Goal: Transaction & Acquisition: Purchase product/service

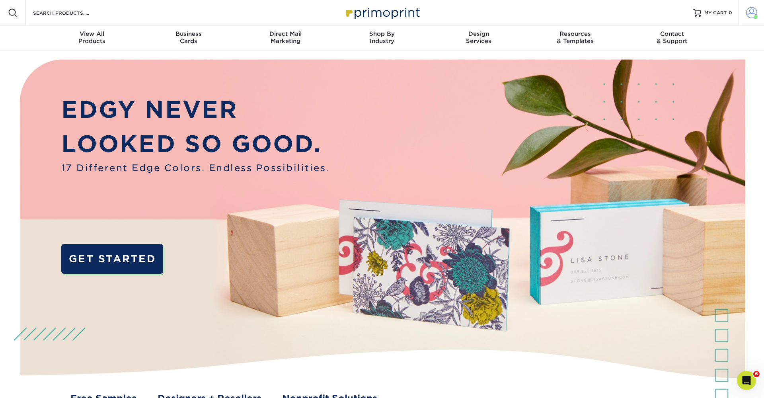
click at [753, 14] on span at bounding box center [751, 12] width 11 height 11
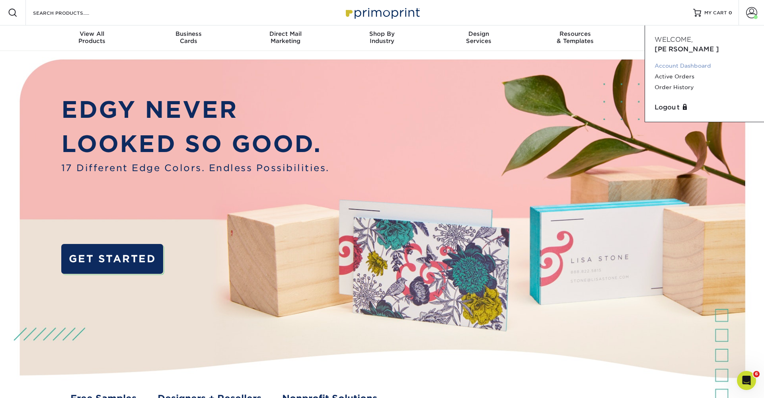
click at [693, 60] on link "Account Dashboard" at bounding box center [705, 65] width 100 height 11
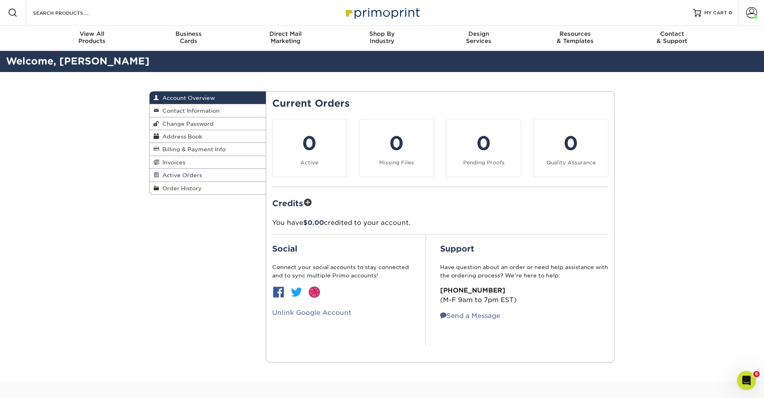
click at [192, 174] on span "Active Orders" at bounding box center [180, 175] width 43 height 6
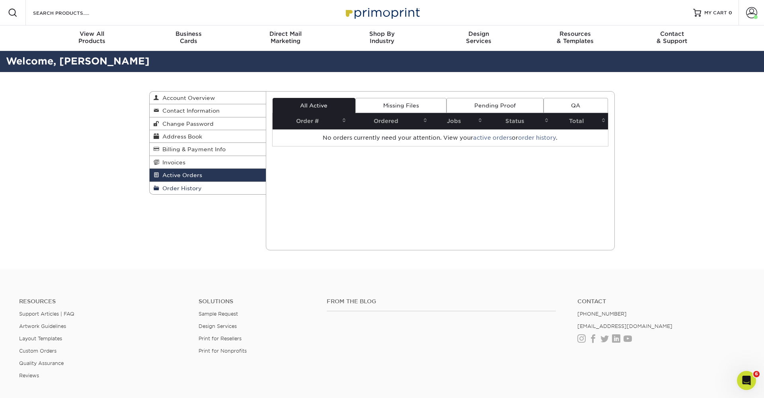
click at [191, 188] on span "Order History" at bounding box center [180, 188] width 43 height 6
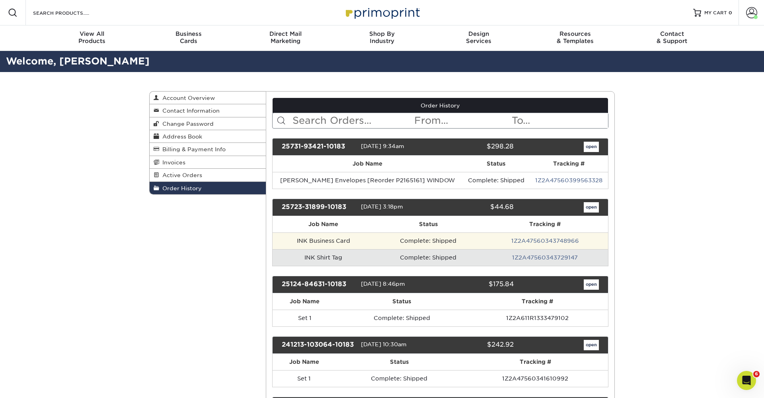
click at [376, 235] on td "Complete: Shipped" at bounding box center [428, 240] width 107 height 17
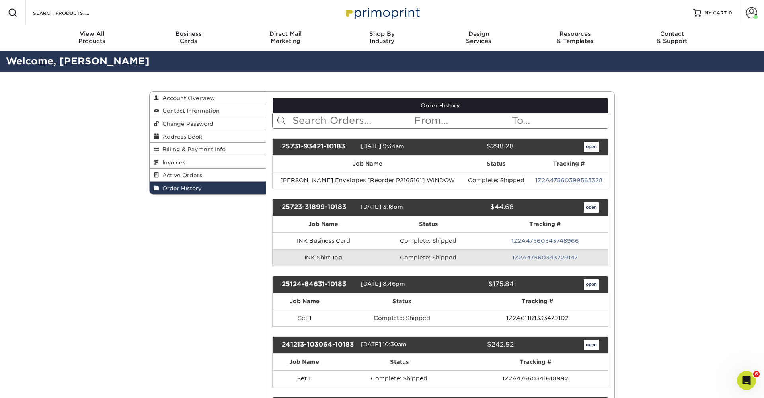
click at [588, 206] on link "open" at bounding box center [591, 207] width 15 height 10
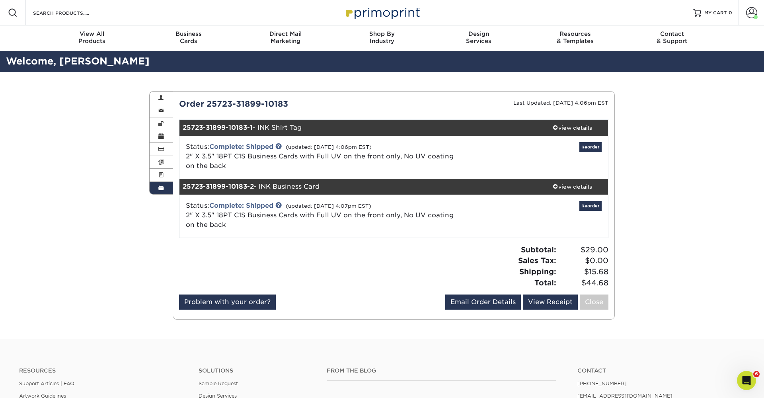
click at [599, 200] on div "Status: Complete: Shipped (updated: 07/29/2025 4:07pm EST) 2" X 3.5" 18PT C1S B…" at bounding box center [394, 216] width 441 height 43
click at [593, 209] on link "Reorder" at bounding box center [590, 206] width 22 height 10
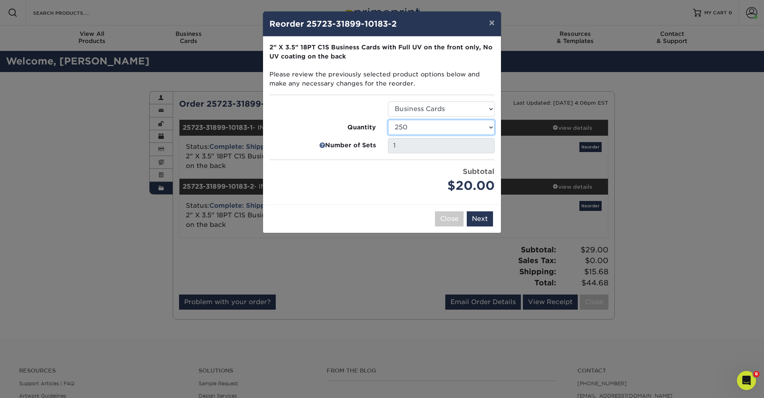
select select "f593fda3-2d5c-4b9e-9c2c-6197b899ae74"
click at [390, 164] on ul "Select Option Business Cards Quantity 25 50 75 100 250 500 1000 2500" at bounding box center [381, 148] width 225 height 94
click at [485, 216] on button "Next" at bounding box center [480, 218] width 26 height 15
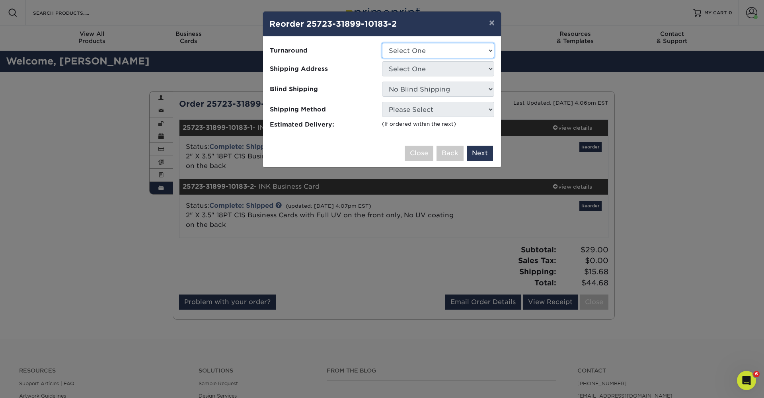
select select "b7d27a41-928b-4f14-a22e-5e83f26573c7"
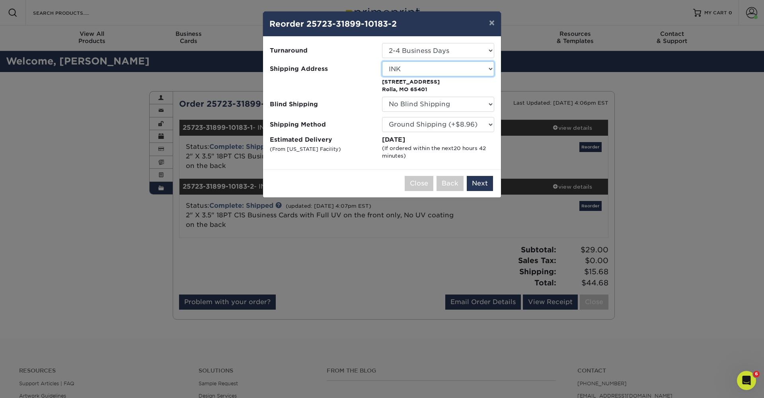
select select "196868"
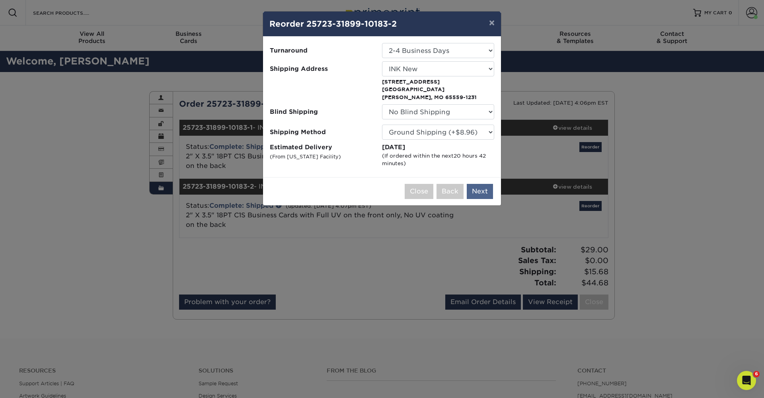
click at [477, 184] on button "Next" at bounding box center [480, 191] width 26 height 15
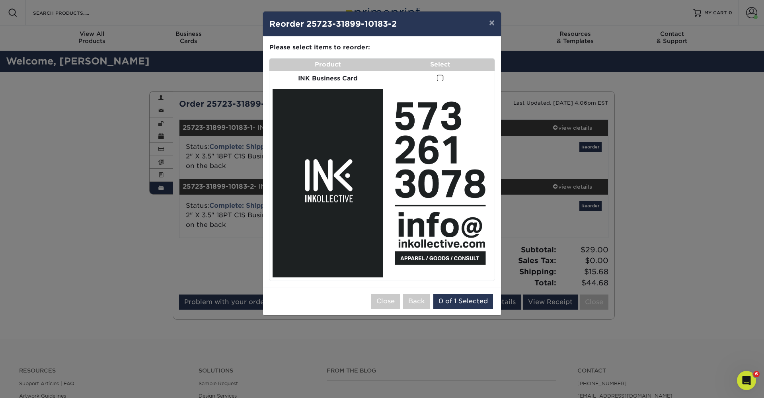
click at [319, 143] on img at bounding box center [328, 183] width 110 height 188
click at [437, 76] on span at bounding box center [440, 78] width 7 height 8
click at [0, 0] on input "checkbox" at bounding box center [0, 0] width 0 height 0
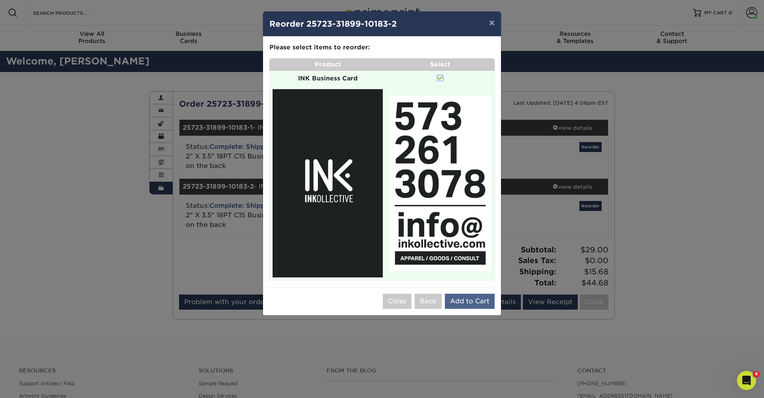
click at [480, 294] on button "Add to Cart" at bounding box center [470, 301] width 50 height 15
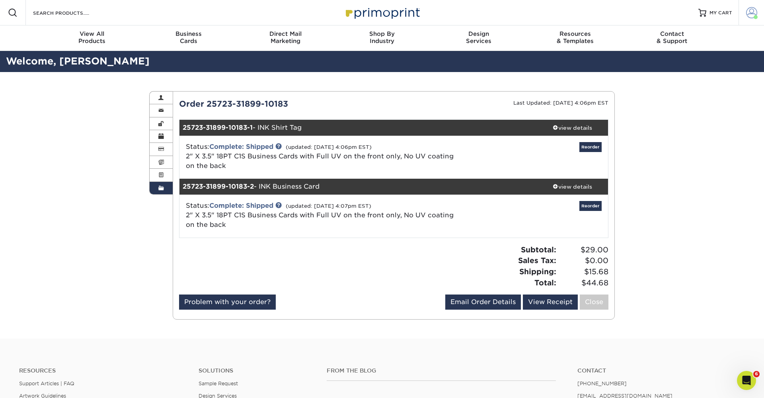
click at [751, 12] on span at bounding box center [751, 12] width 11 height 11
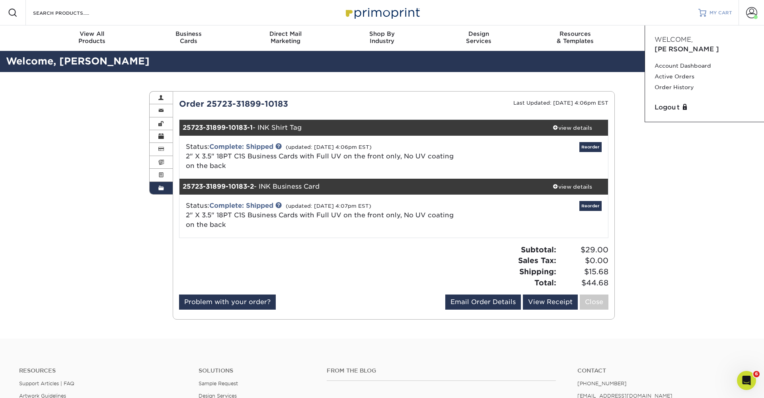
click at [714, 13] on span "MY CART" at bounding box center [721, 13] width 23 height 7
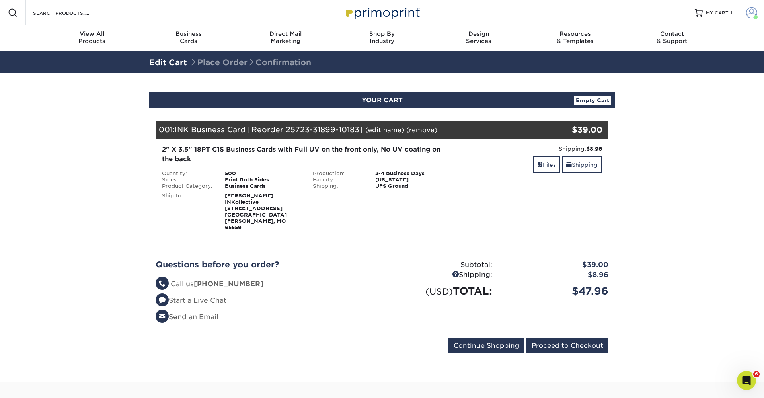
click at [749, 14] on span at bounding box center [751, 12] width 11 height 11
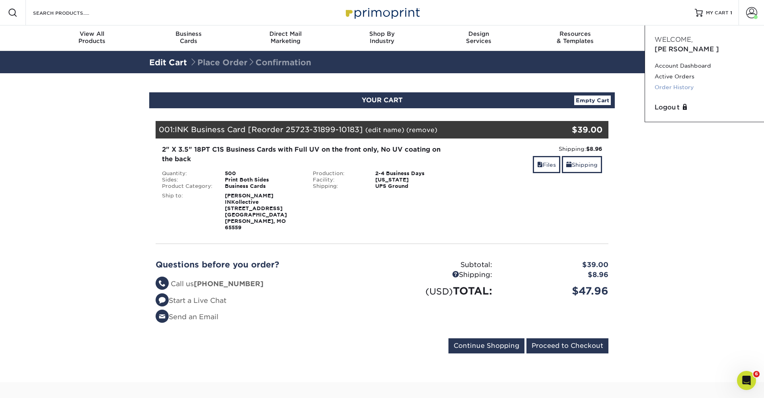
click at [683, 82] on link "Order History" at bounding box center [705, 87] width 100 height 11
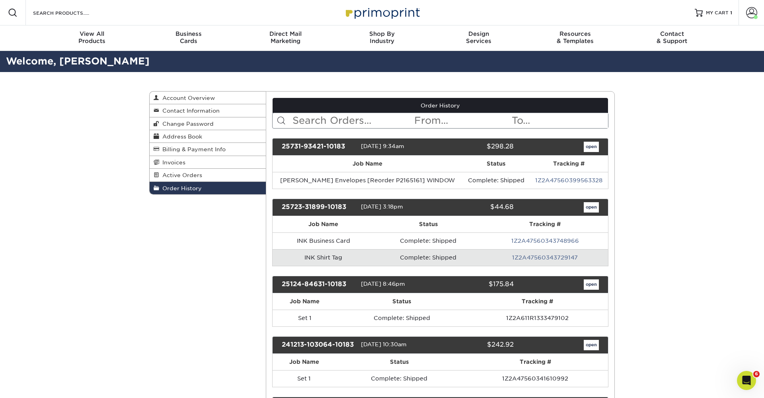
click at [588, 207] on link "open" at bounding box center [591, 207] width 15 height 10
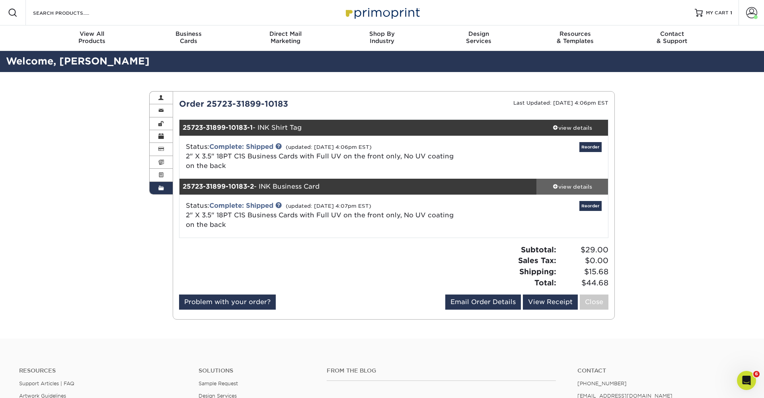
click at [571, 187] on div "view details" at bounding box center [572, 187] width 72 height 8
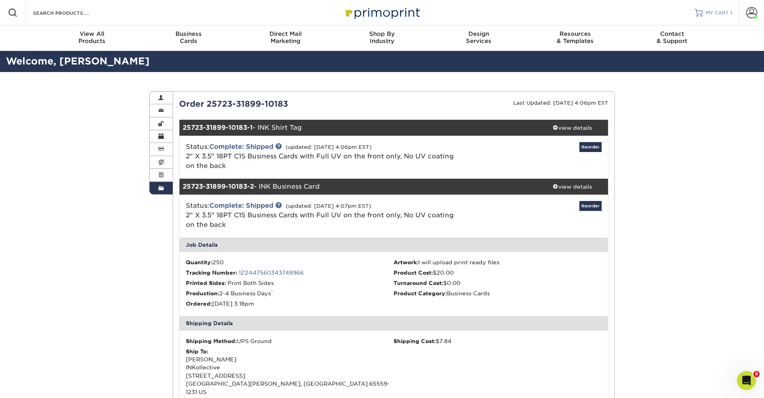
click at [722, 14] on span "MY CART" at bounding box center [717, 13] width 23 height 7
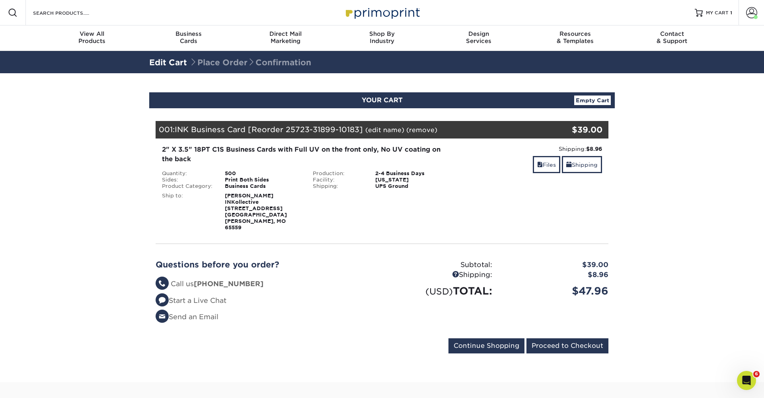
click at [340, 130] on span "INK Business Card [Reorder 25723-31899-10183]" at bounding box center [269, 129] width 188 height 9
click at [348, 171] on div "Production:" at bounding box center [338, 173] width 63 height 6
click at [590, 99] on link "Empty Cart" at bounding box center [592, 101] width 37 height 10
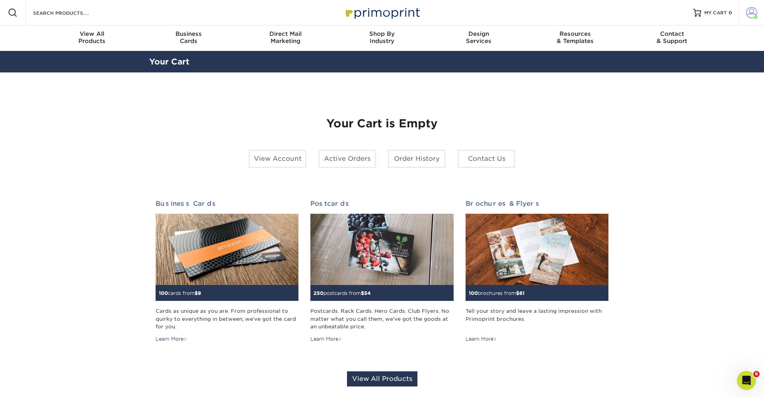
click at [753, 18] on link "Account" at bounding box center [751, 12] width 25 height 25
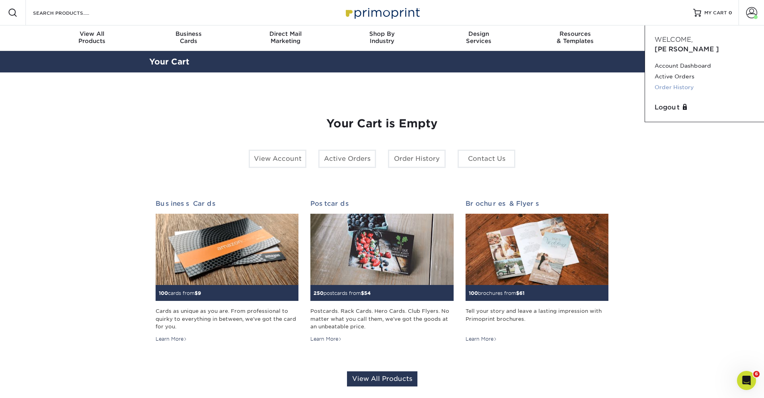
click at [681, 82] on link "Order History" at bounding box center [705, 87] width 100 height 11
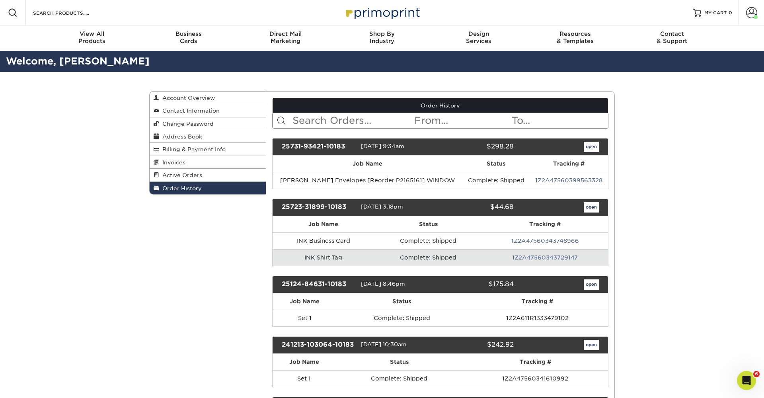
click at [587, 209] on link "open" at bounding box center [591, 207] width 15 height 10
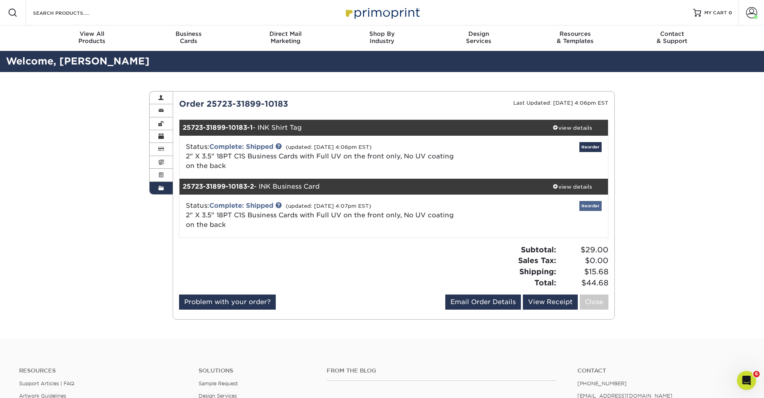
click at [590, 207] on link "Reorder" at bounding box center [590, 206] width 22 height 10
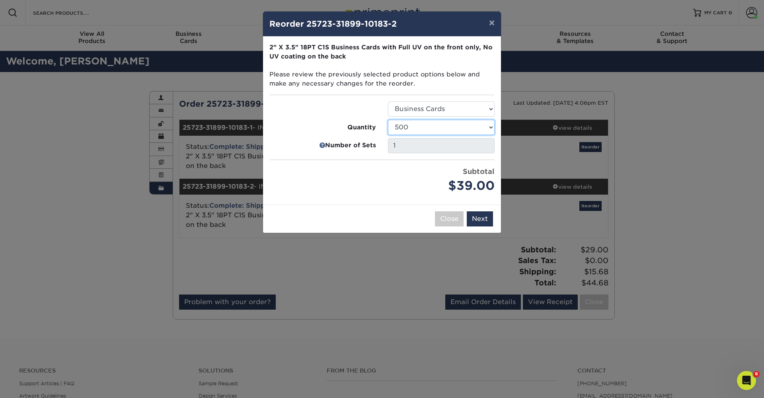
select select "6237a36b-b046-4ef6-8fed-6cb9c22a5ece"
click at [483, 218] on button "Next" at bounding box center [480, 218] width 26 height 15
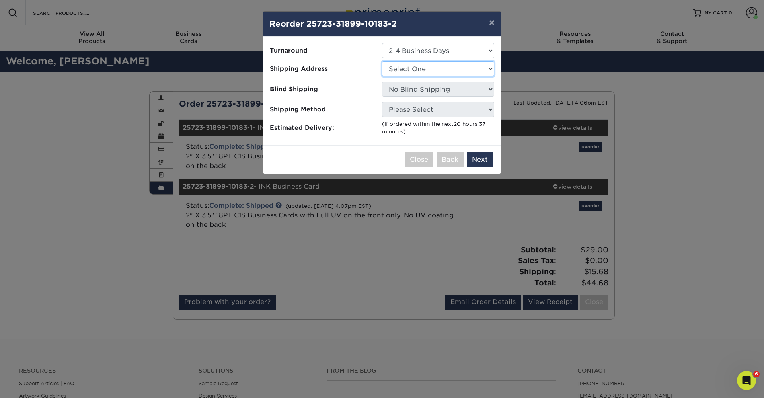
select select "196868"
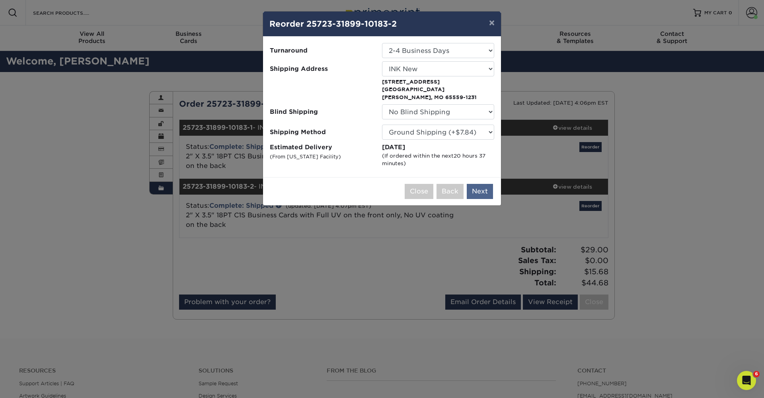
click at [485, 184] on button "Next" at bounding box center [480, 191] width 26 height 15
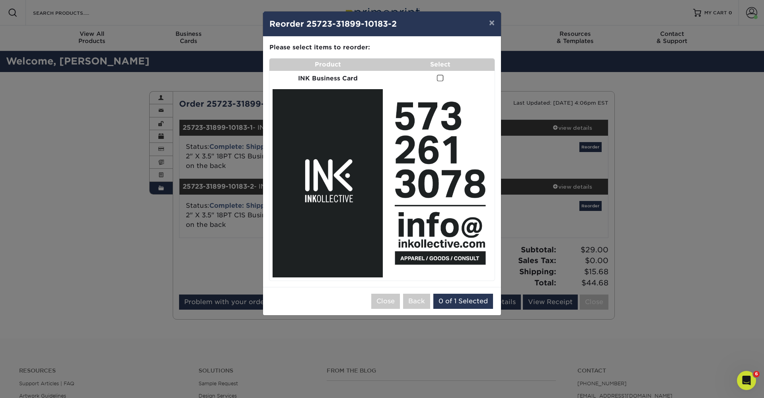
click at [460, 106] on img at bounding box center [440, 183] width 102 height 175
click at [445, 86] on td at bounding box center [440, 183] width 109 height 195
click at [441, 79] on span at bounding box center [440, 78] width 7 height 8
click at [0, 0] on input "checkbox" at bounding box center [0, 0] width 0 height 0
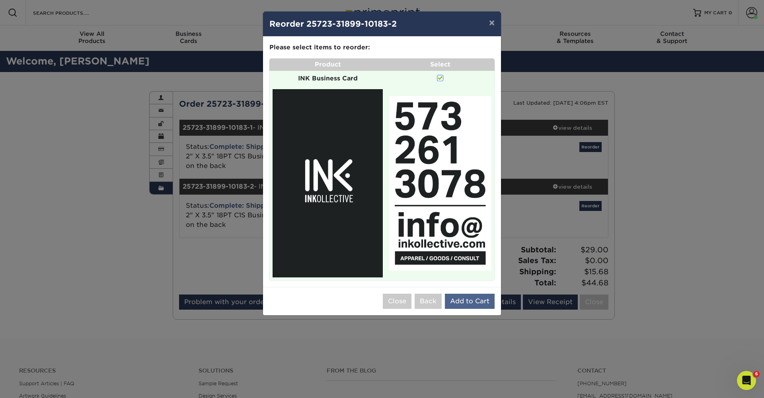
click at [482, 295] on button "Add to Cart" at bounding box center [470, 301] width 50 height 15
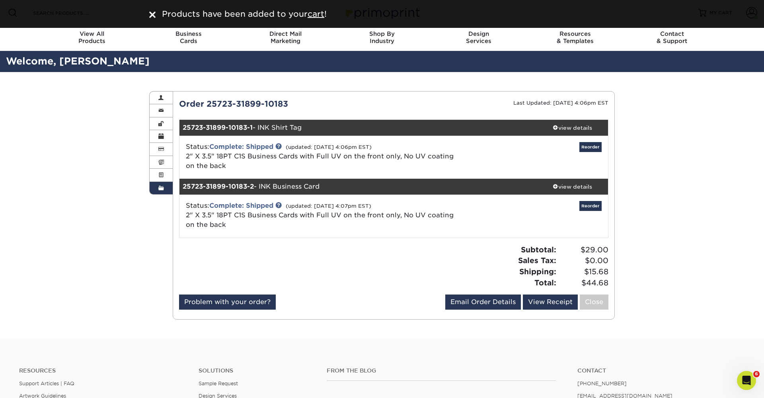
click at [155, 14] on img at bounding box center [152, 15] width 6 height 6
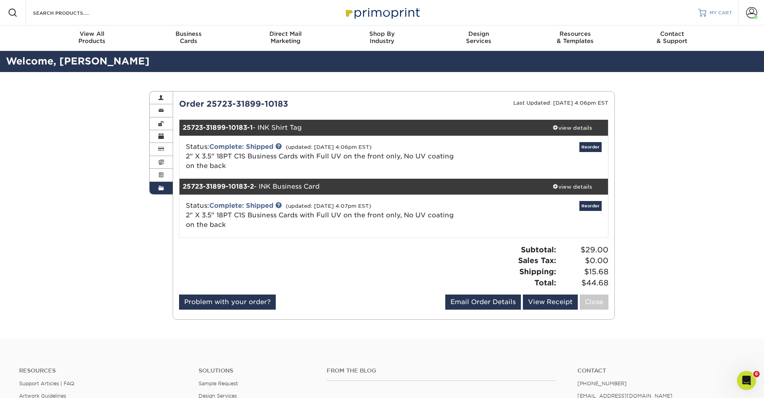
click at [718, 13] on span "MY CART" at bounding box center [721, 13] width 23 height 7
